Goal: Task Accomplishment & Management: Complete application form

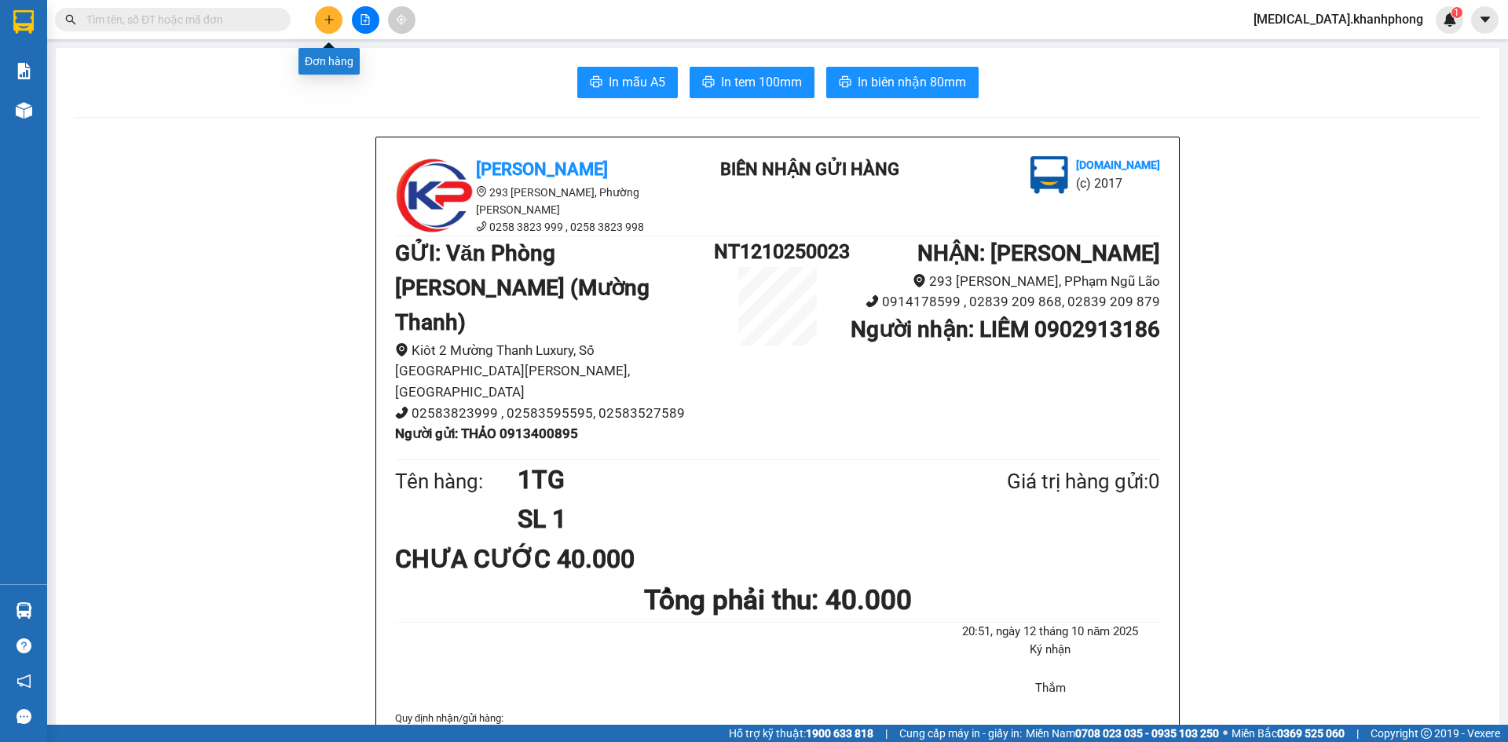
click at [334, 13] on button at bounding box center [328, 19] width 27 height 27
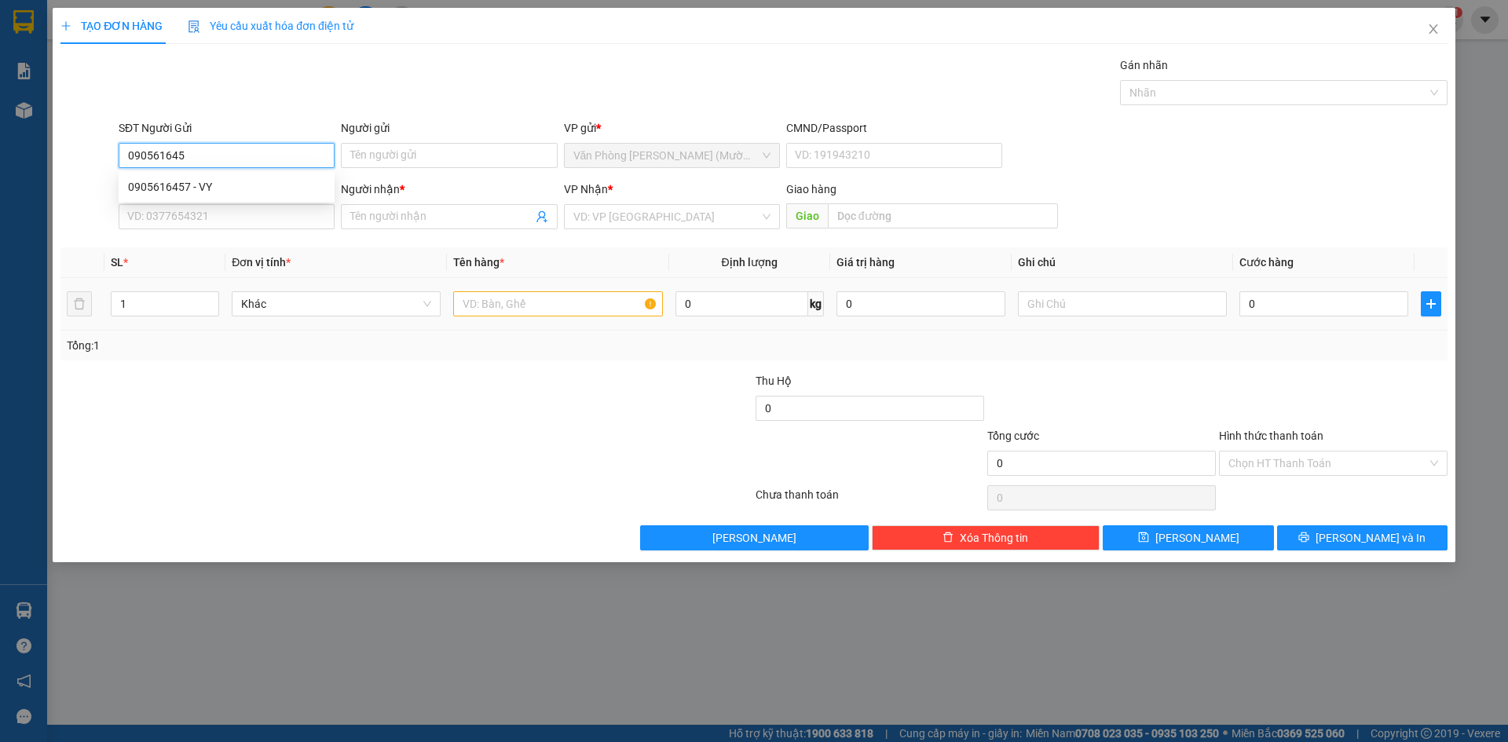
type input "0905616457"
click at [291, 194] on div "0905616457 - VY" at bounding box center [226, 186] width 197 height 17
type input "VY"
type input "0905616457"
click at [292, 220] on input "SĐT Người Nhận" at bounding box center [227, 216] width 216 height 25
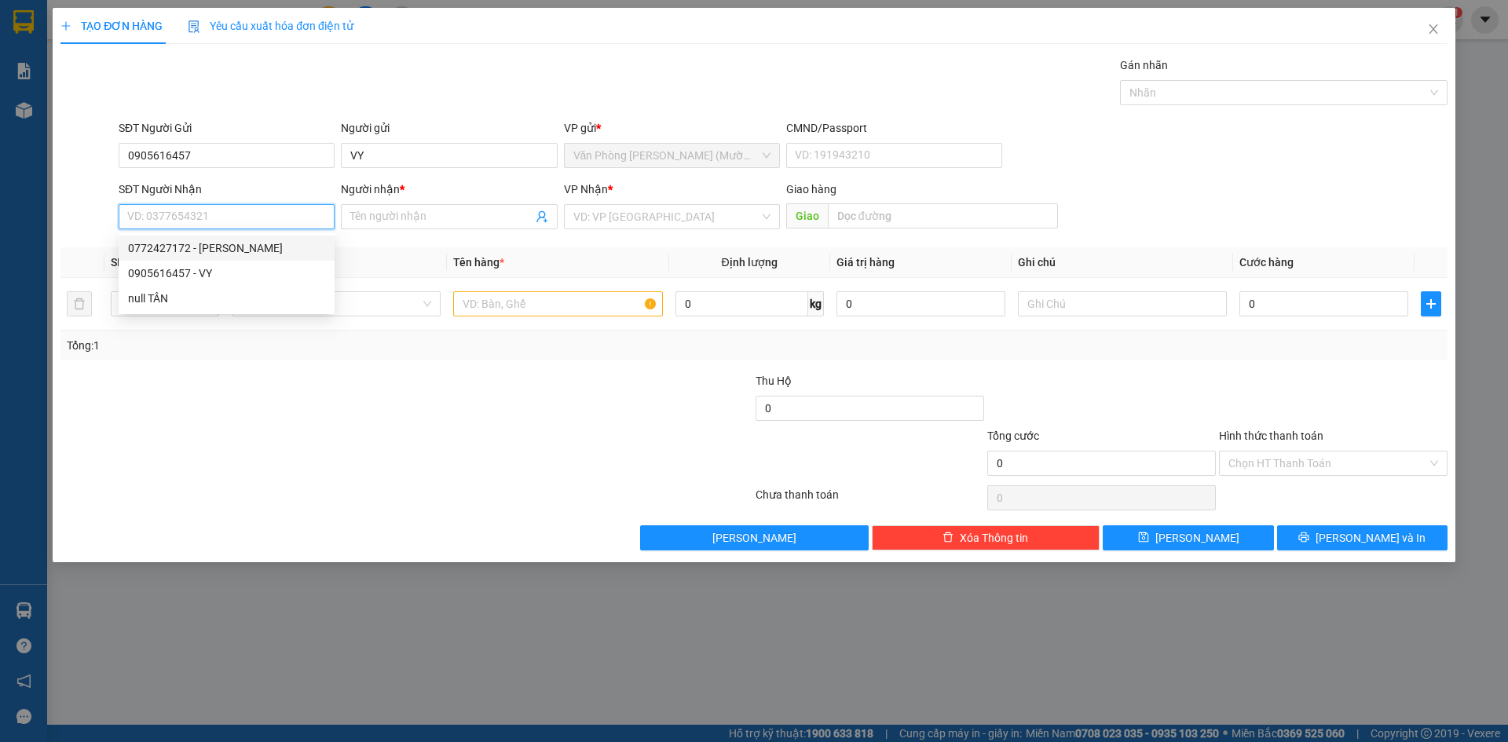
click at [270, 237] on div "0772427172 - [PERSON_NAME]" at bounding box center [227, 248] width 216 height 25
type input "0772427172"
type input "MỸ QUYÊN"
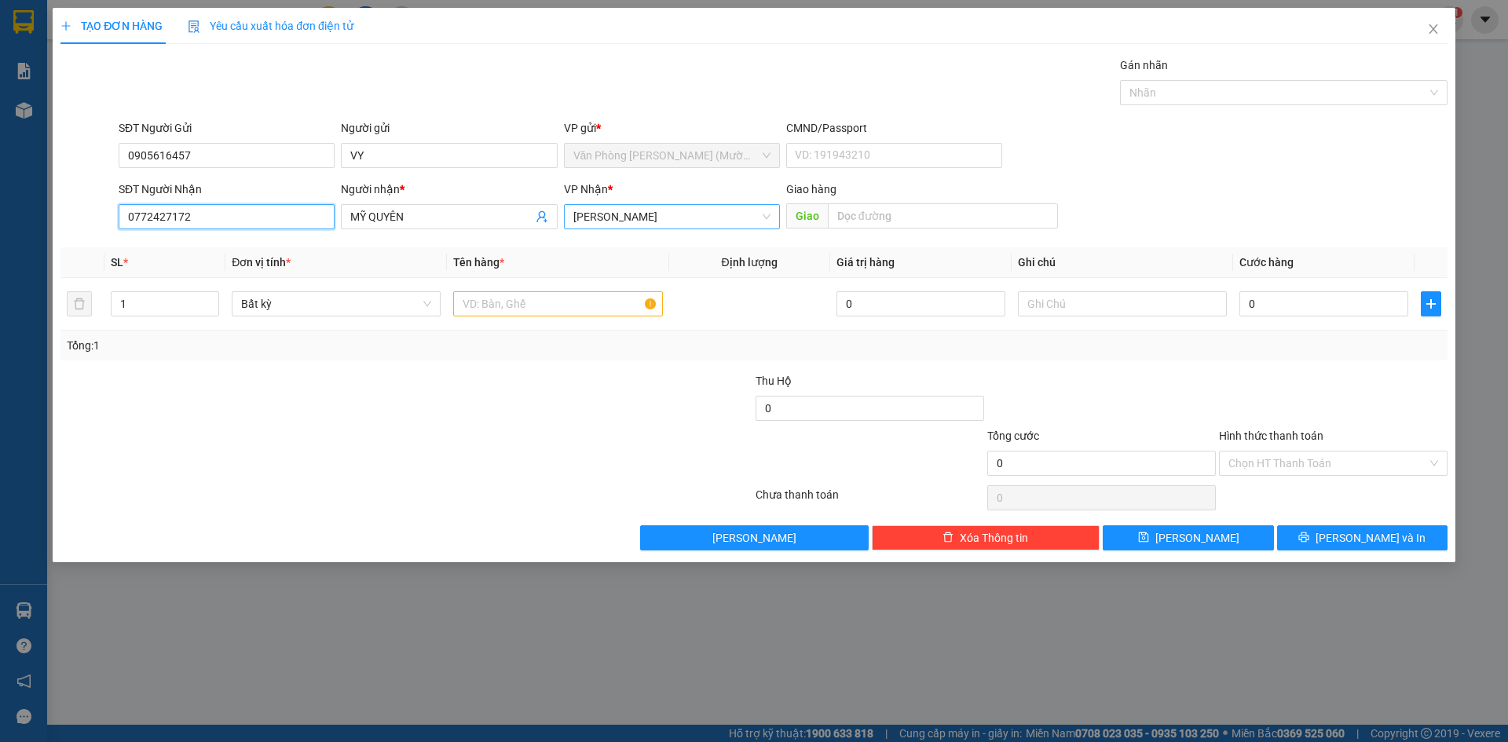
click at [616, 219] on span "[PERSON_NAME]" at bounding box center [671, 217] width 197 height 24
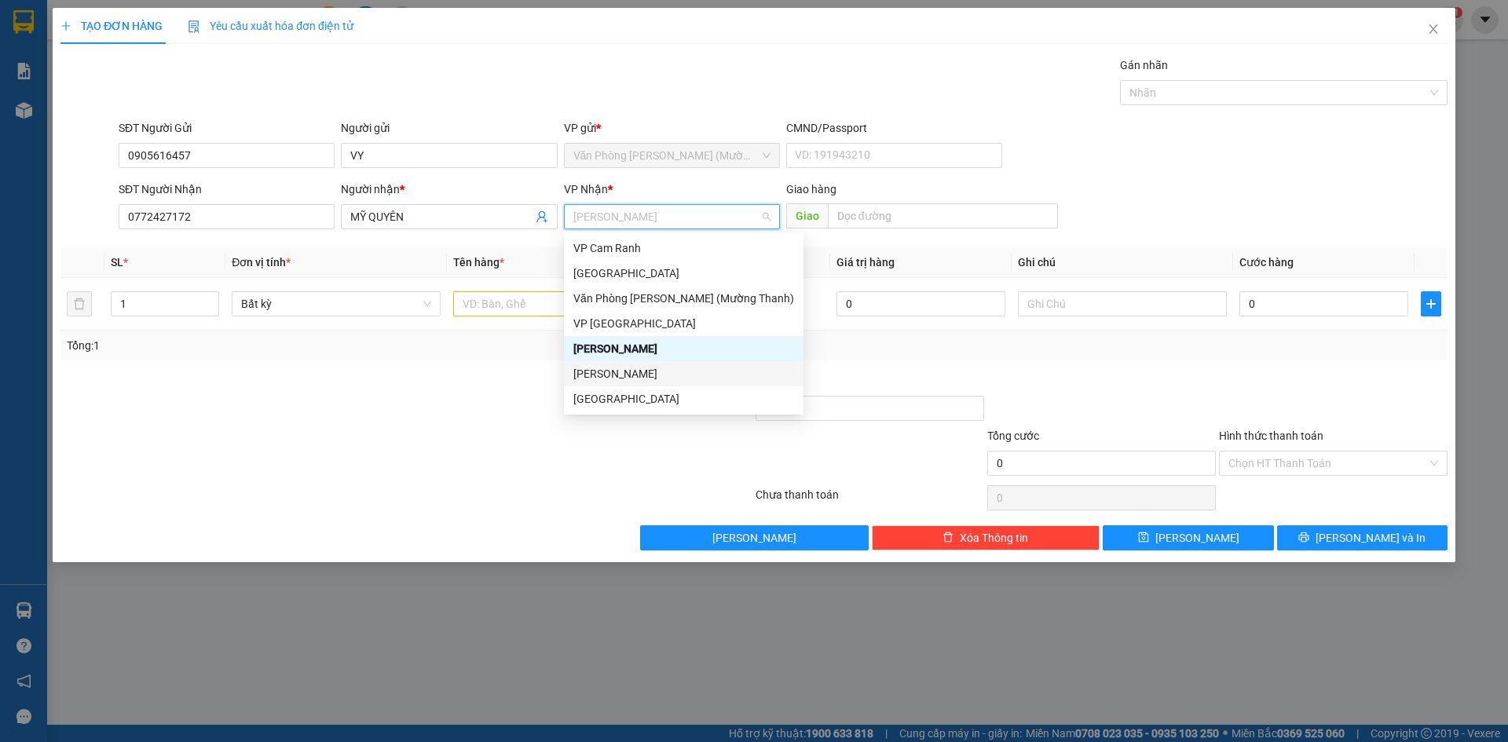
click at [655, 370] on div "[PERSON_NAME]" at bounding box center [683, 373] width 221 height 17
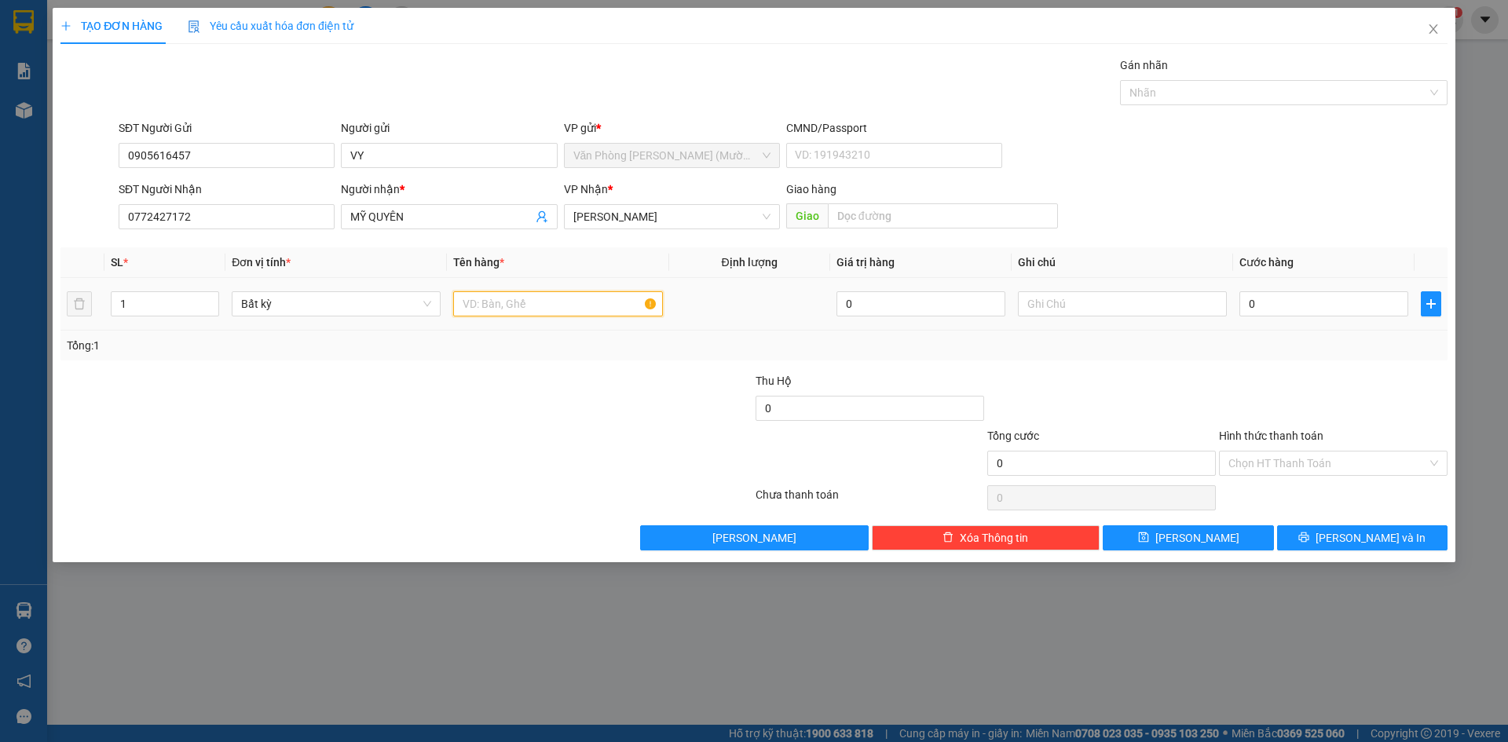
click at [531, 303] on input "text" at bounding box center [557, 303] width 209 height 25
type input "1 CỤC ĐEN"
click at [1277, 306] on input "0" at bounding box center [1323, 303] width 169 height 25
type input "5"
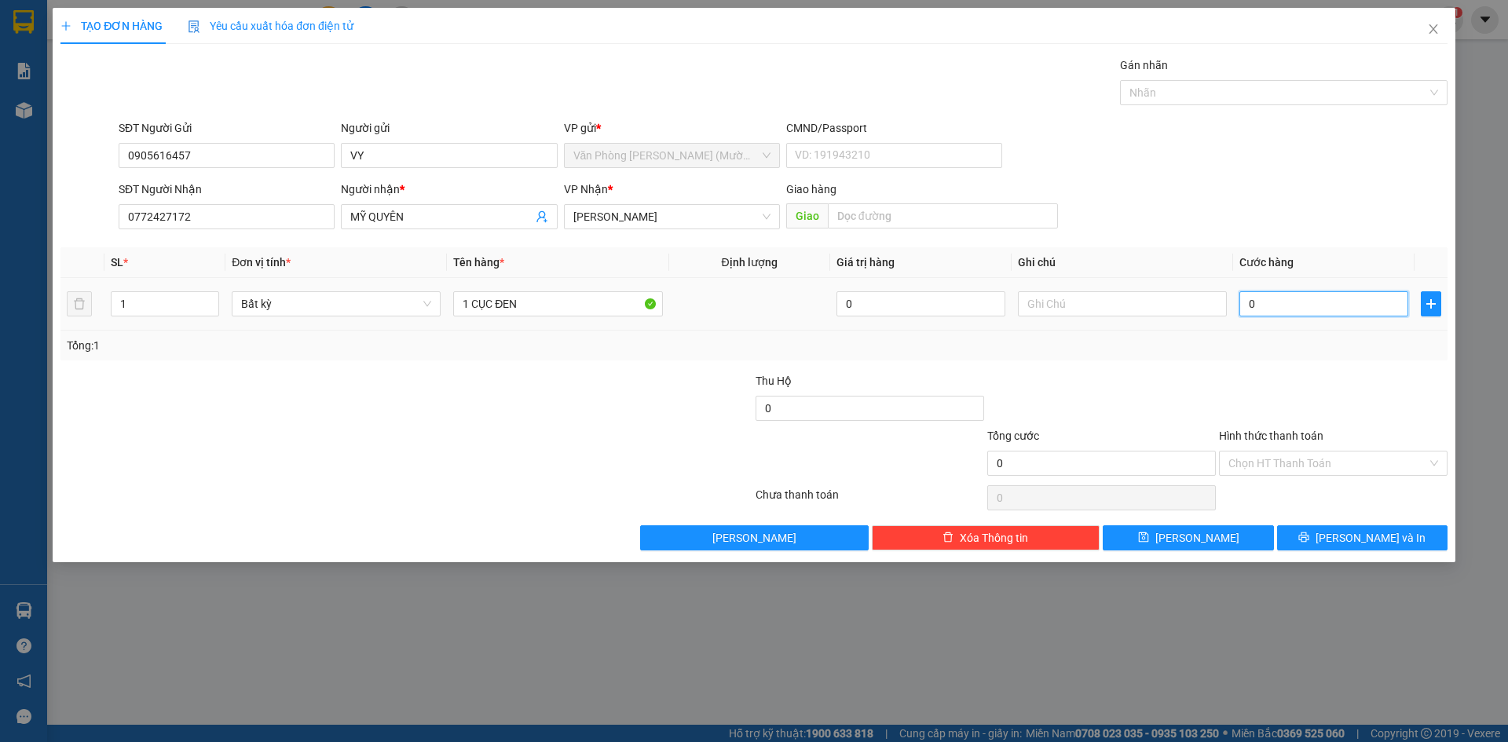
type input "5"
type input "50"
type input "50.000"
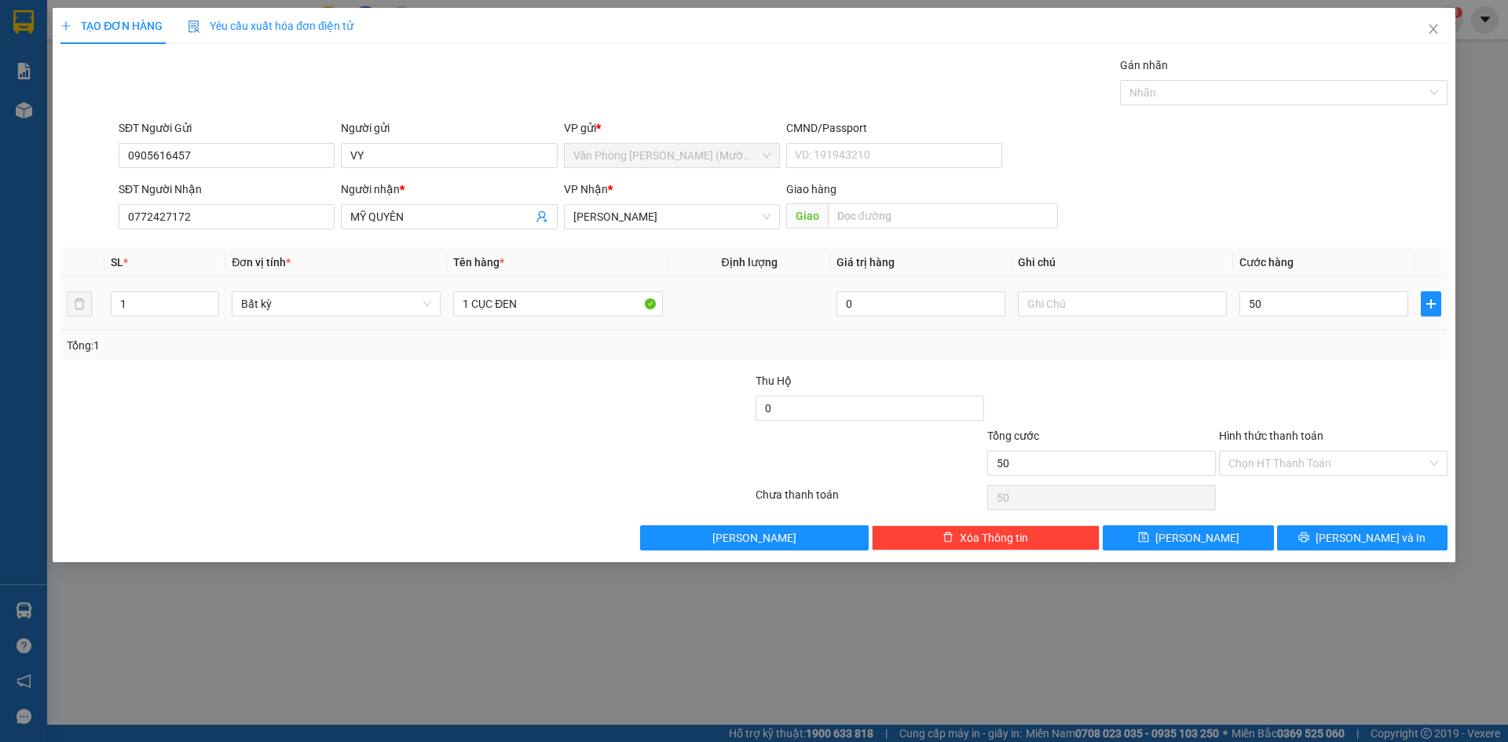
type input "50.000"
click at [1278, 351] on div "Tổng: 1" at bounding box center [754, 345] width 1374 height 17
click at [1327, 530] on button "[PERSON_NAME] và In" at bounding box center [1362, 537] width 170 height 25
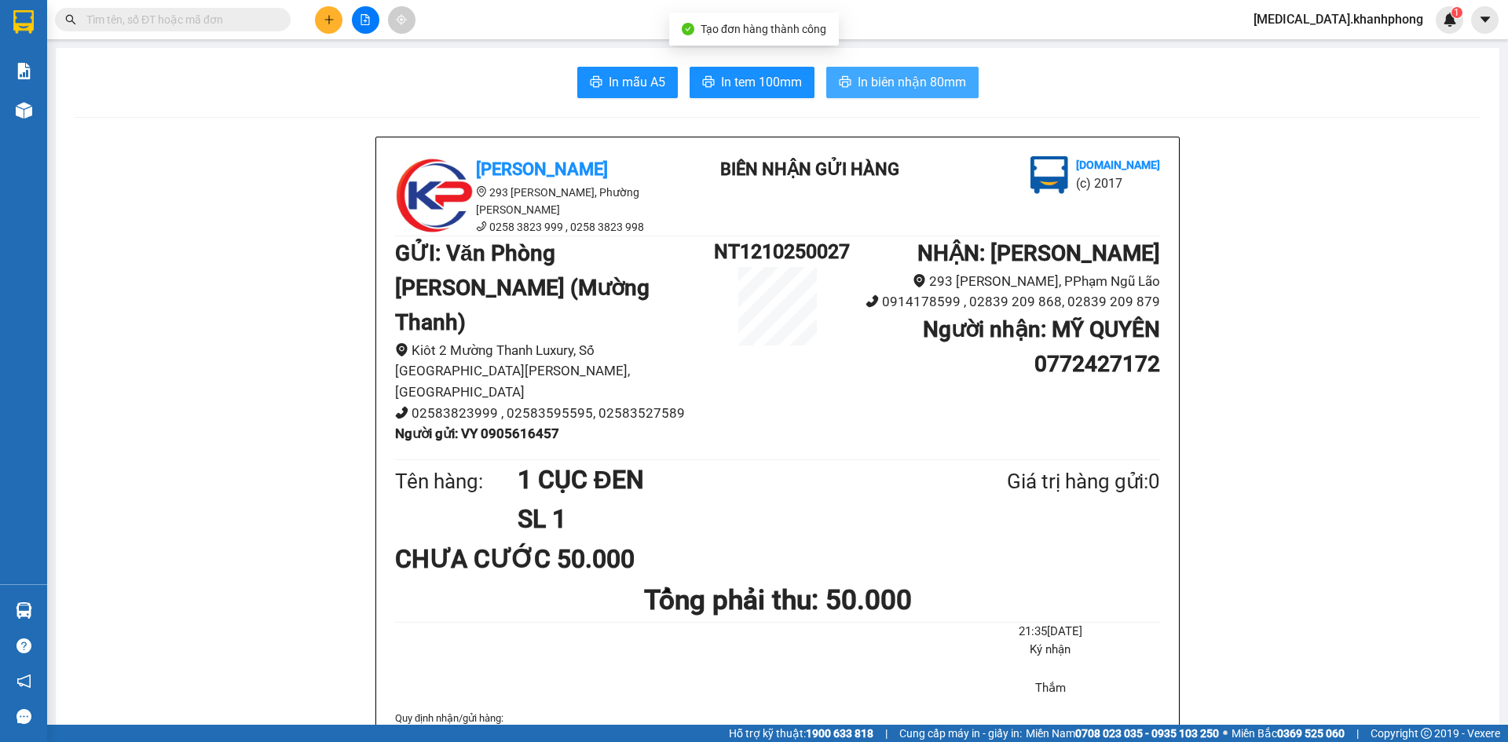
click at [915, 76] on span "In biên nhận 80mm" at bounding box center [911, 82] width 108 height 20
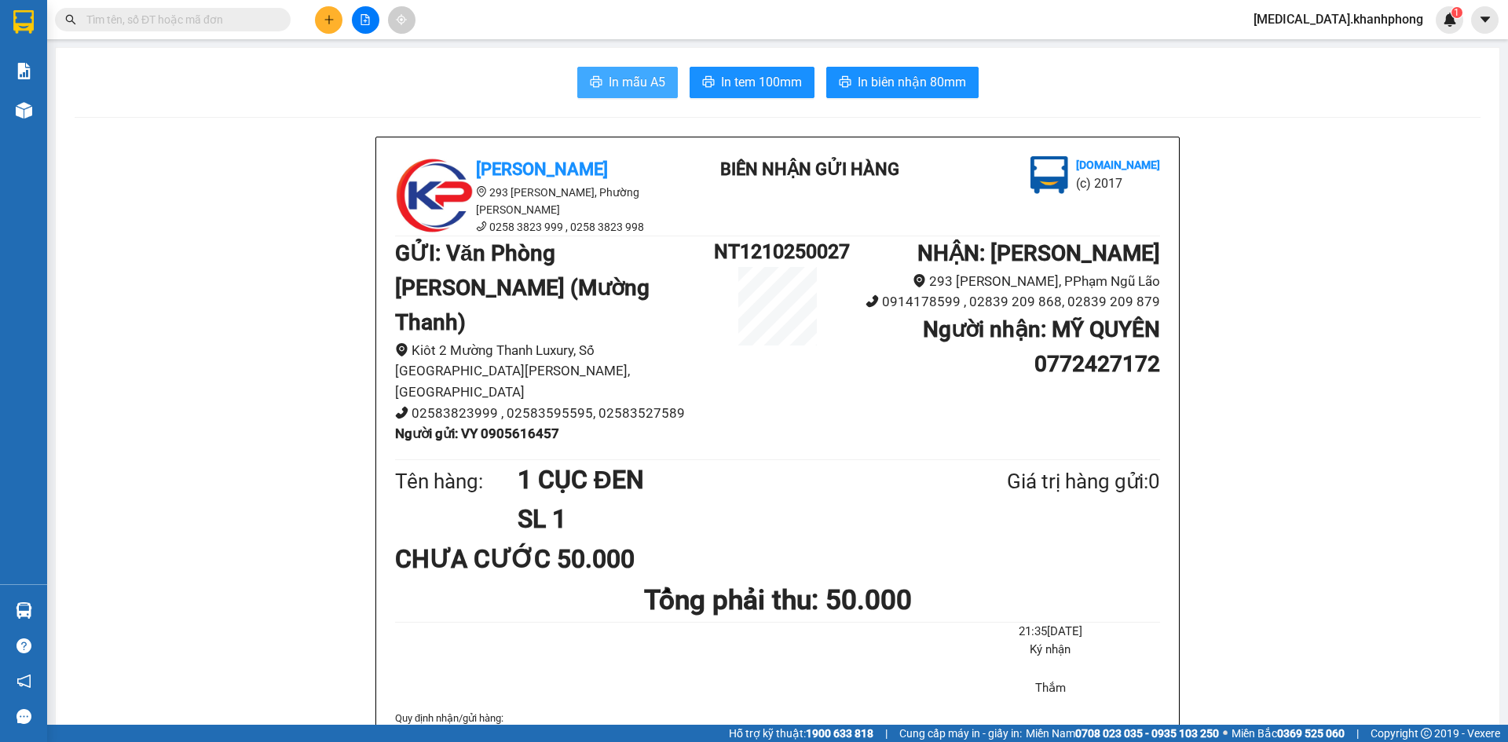
click at [660, 97] on button "In mẫu A5" at bounding box center [627, 82] width 101 height 31
